Goal: Information Seeking & Learning: Learn about a topic

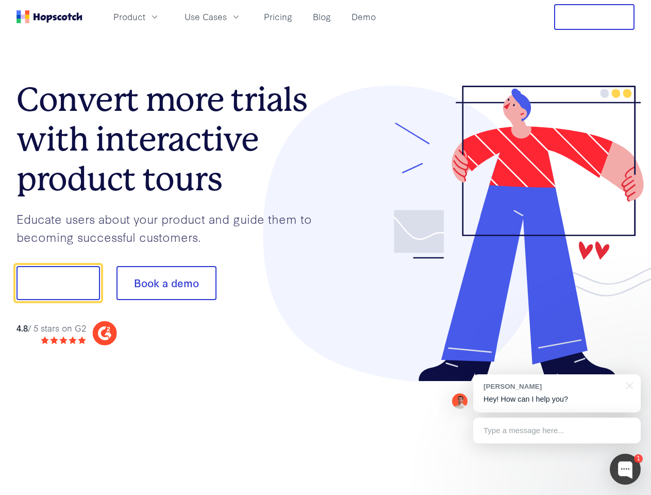
click at [326, 248] on div at bounding box center [480, 234] width 309 height 297
click at [145, 17] on span "Product" at bounding box center [129, 16] width 32 height 13
click at [227, 17] on span "Use Cases" at bounding box center [206, 16] width 42 height 13
click at [595, 17] on button "Free Trial" at bounding box center [594, 17] width 80 height 26
click at [58, 283] on button "Show me!" at bounding box center [59, 283] width 84 height 34
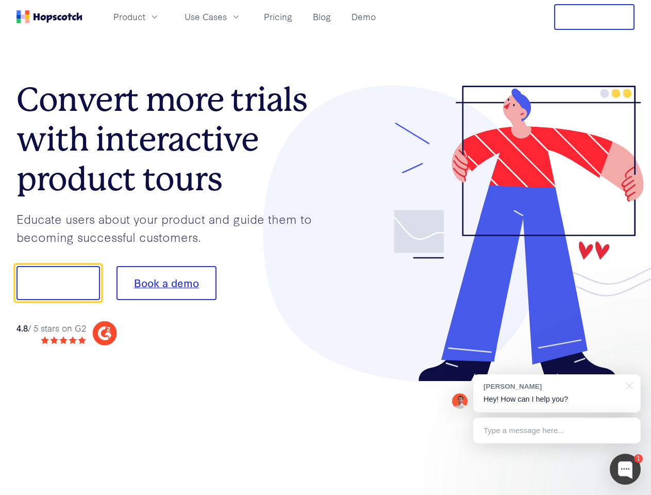
click at [166, 283] on button "Book a demo" at bounding box center [167, 283] width 100 height 34
click at [626, 469] on div at bounding box center [625, 469] width 31 height 31
click at [557, 393] on div "[PERSON_NAME] Hey! How can I help you?" at bounding box center [557, 393] width 168 height 38
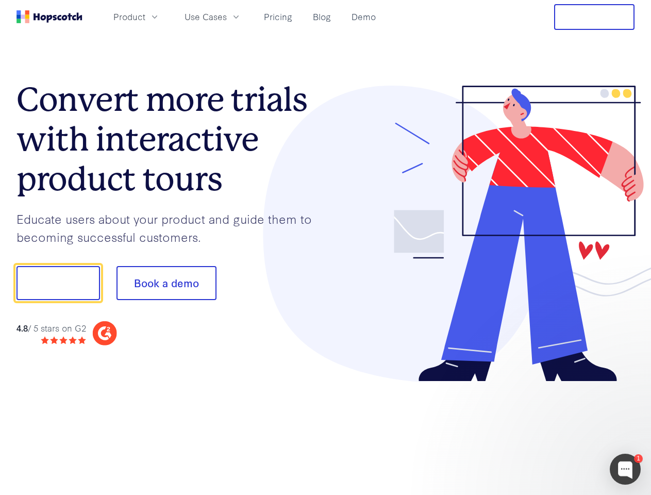
click at [628, 385] on div at bounding box center [544, 351] width 193 height 206
click at [557, 431] on div at bounding box center [544, 351] width 193 height 206
